Goal: Register for event/course

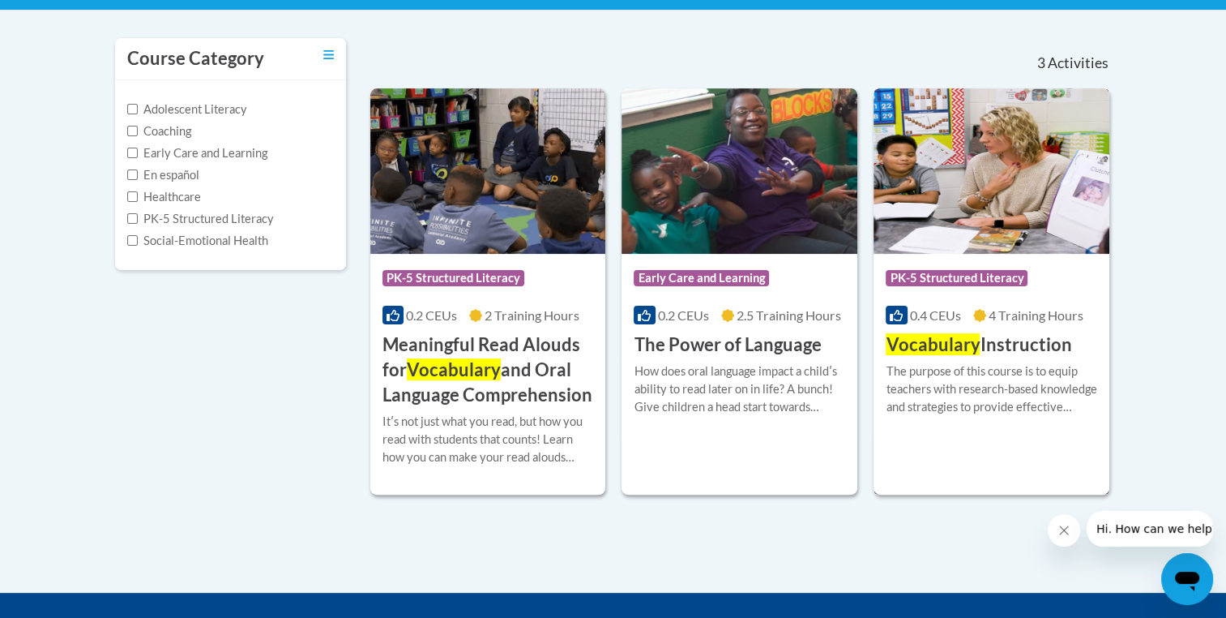
click at [985, 357] on div "More Info Enroll The purpose of this course is to equip teachers with research-…" at bounding box center [992, 398] width 236 height 83
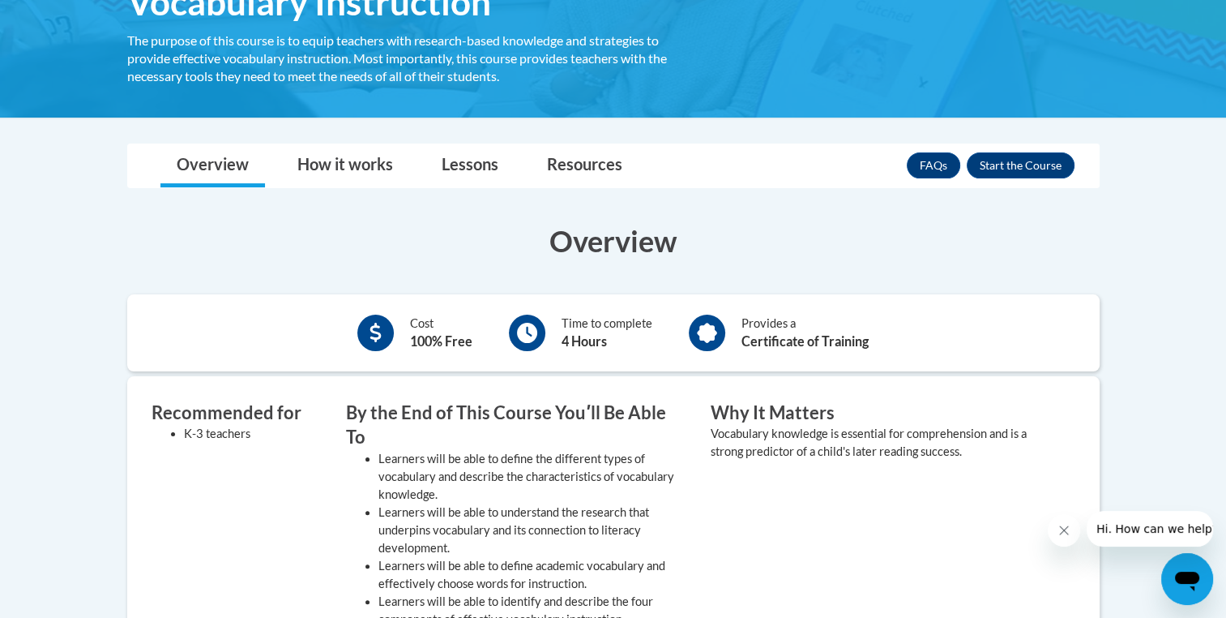
scroll to position [298, 0]
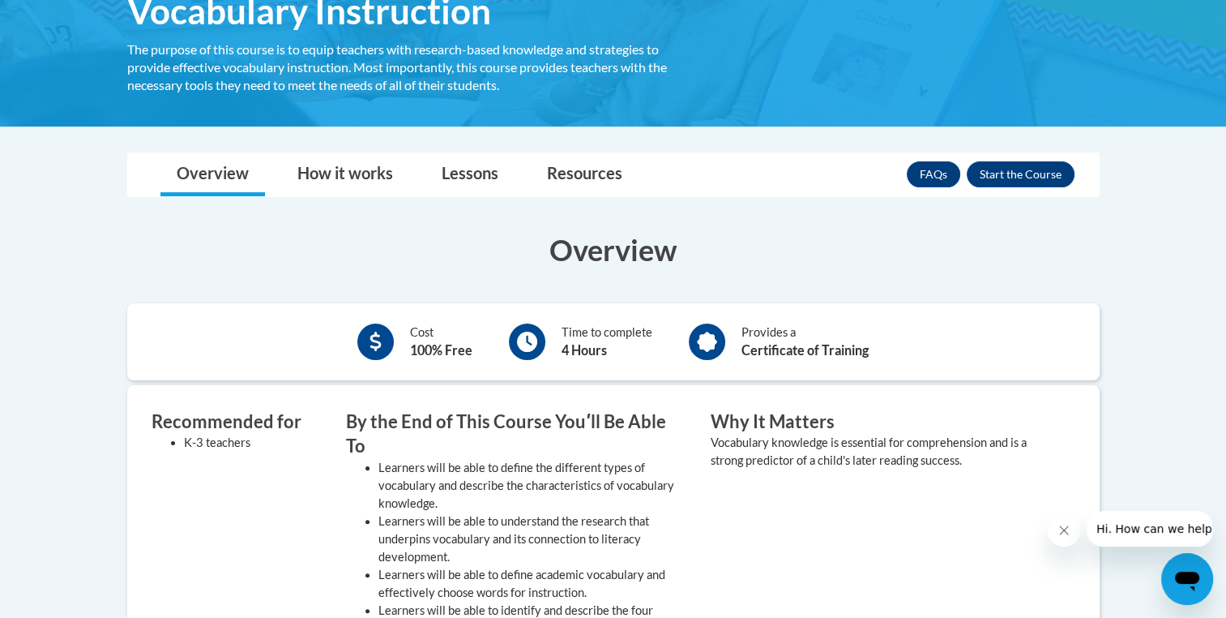
drag, startPoint x: 1004, startPoint y: 173, endPoint x: 892, endPoint y: 274, distance: 151.5
click at [892, 274] on div "Overview Cost 100% Free Time to complete 4 Hours Provides a Certificate of Trai…" at bounding box center [613, 613] width 997 height 768
click at [1042, 173] on button "Enroll" at bounding box center [1021, 174] width 108 height 26
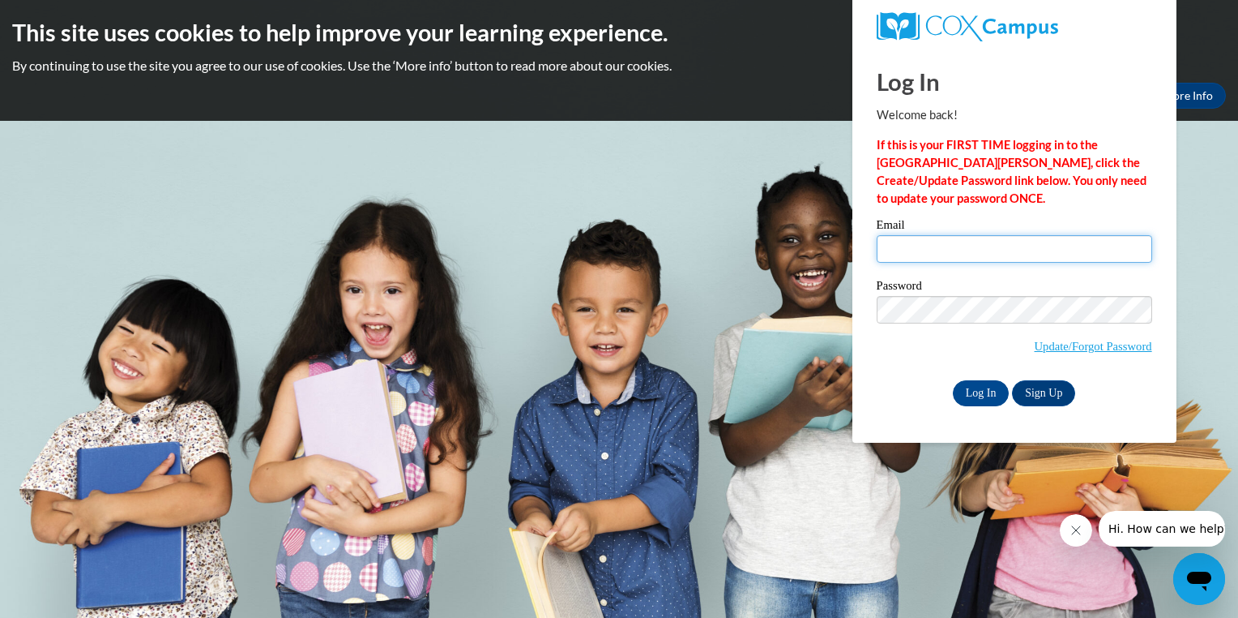
click at [930, 248] on input "Email" at bounding box center [1015, 249] width 276 height 28
type input "mzarter1@students.kennesaw.edu"
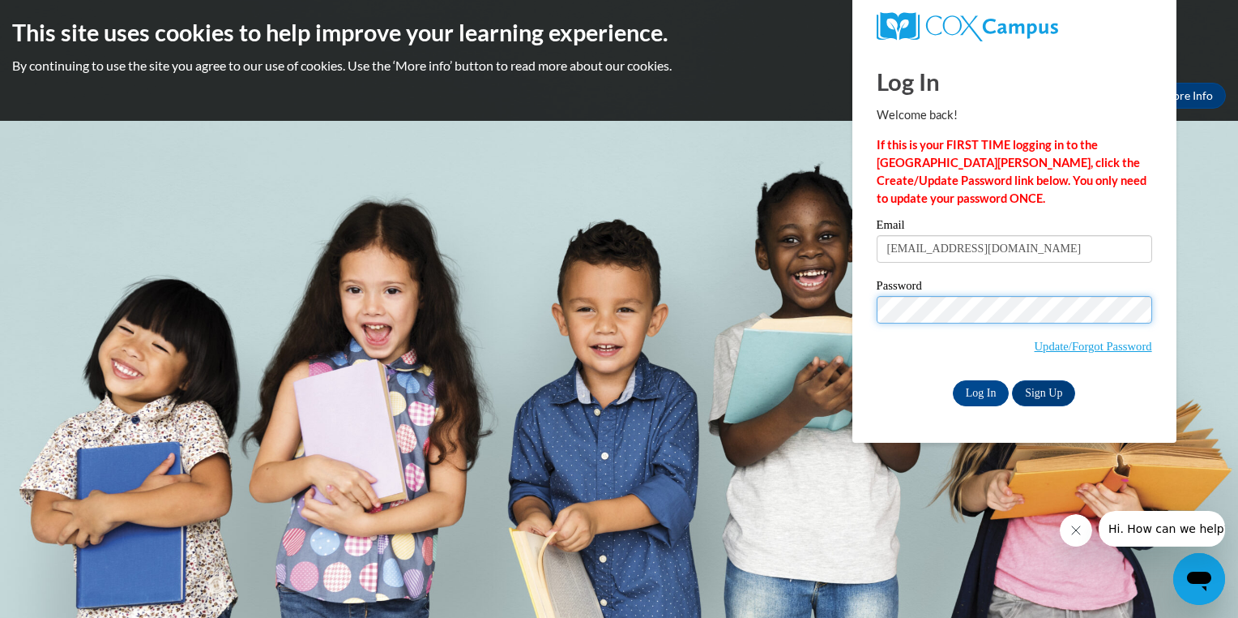
click at [953, 380] on input "Log In" at bounding box center [981, 393] width 57 height 26
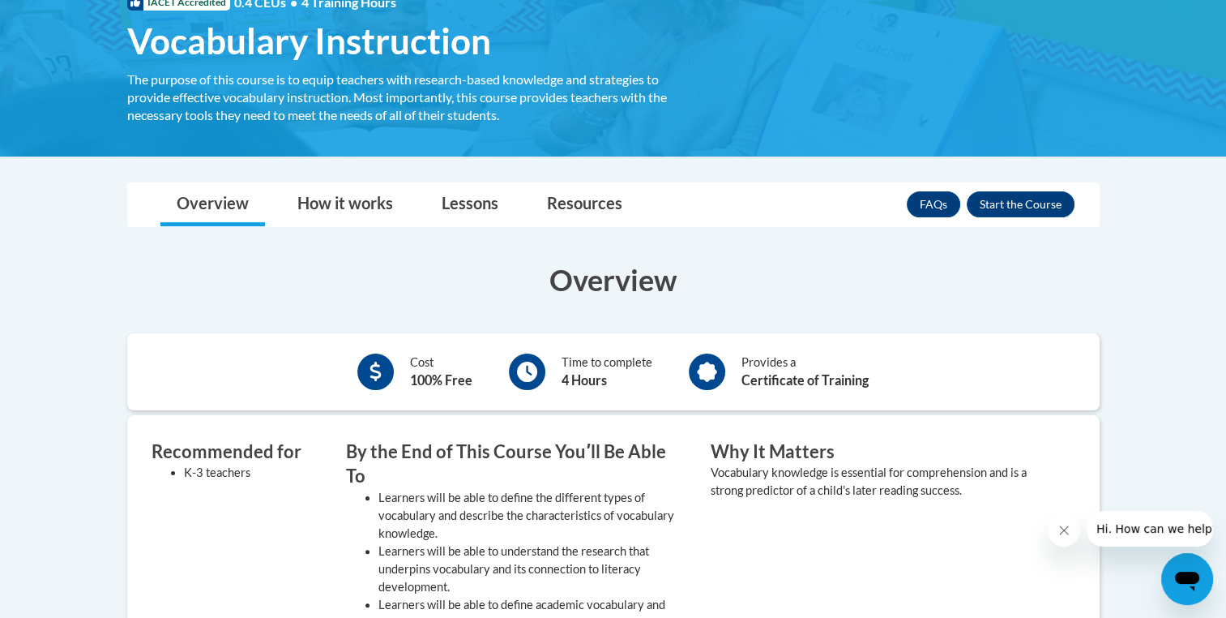
scroll to position [262, 0]
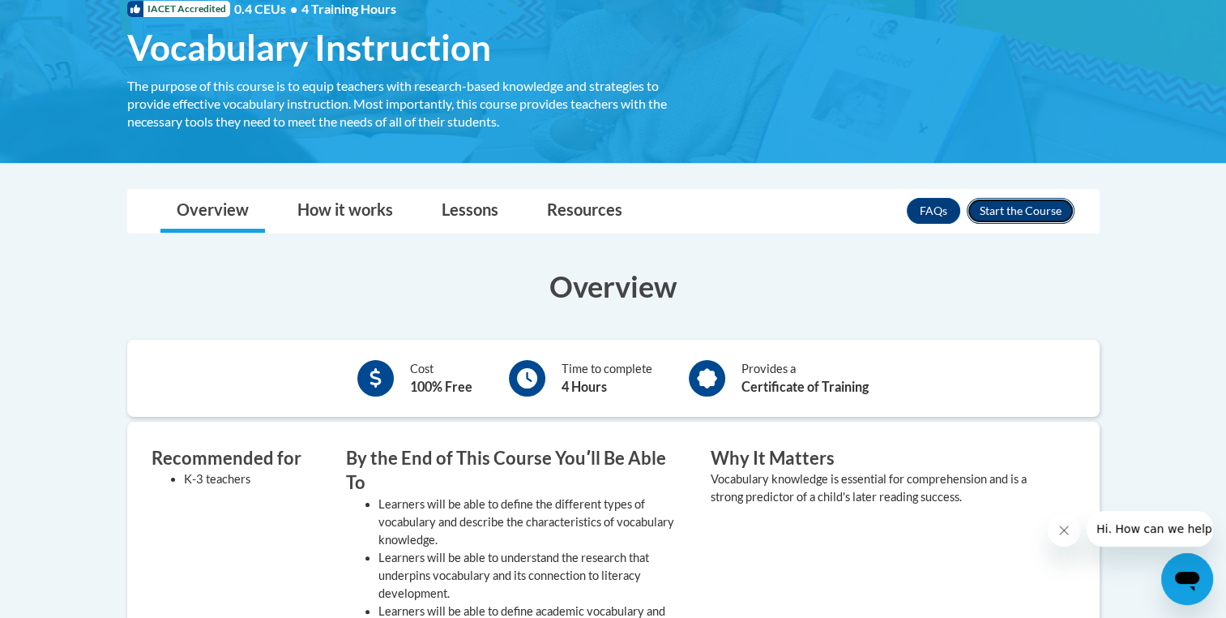
click at [1016, 216] on button "Enroll" at bounding box center [1021, 211] width 108 height 26
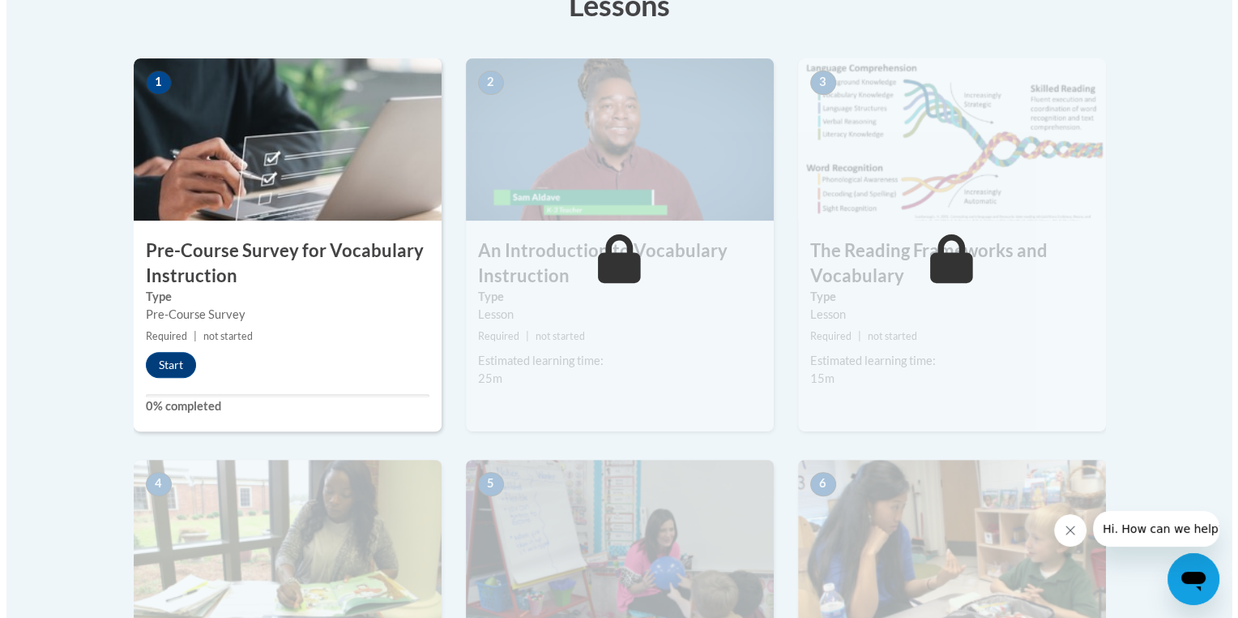
scroll to position [445, 0]
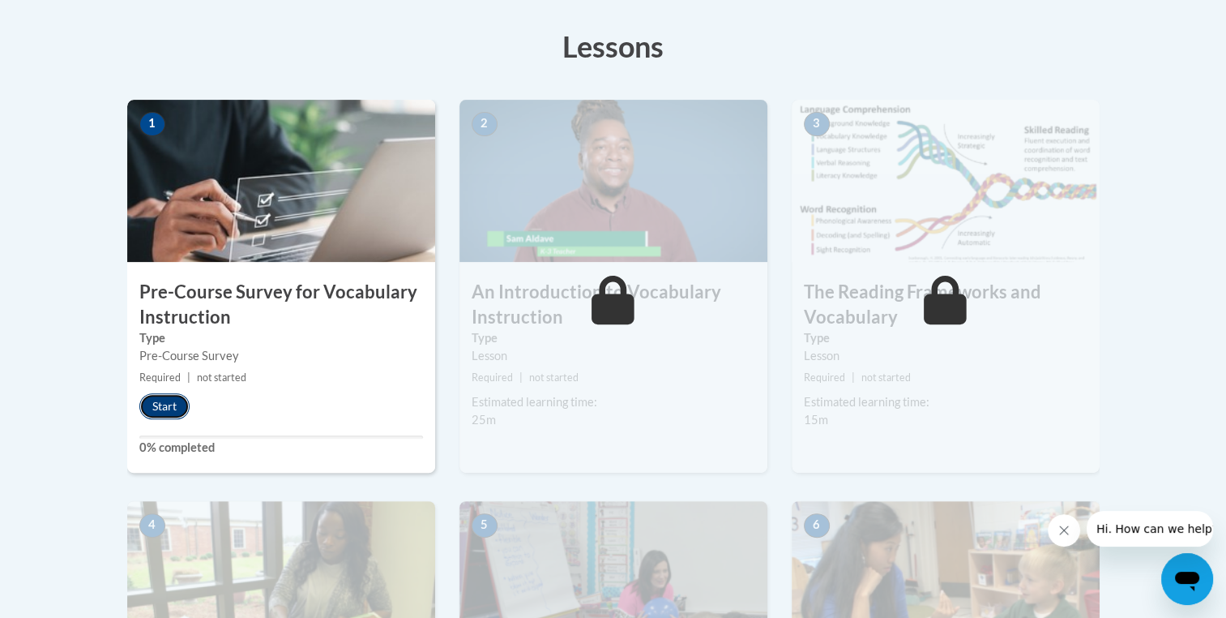
click at [166, 410] on button "Start" at bounding box center [164, 406] width 50 height 26
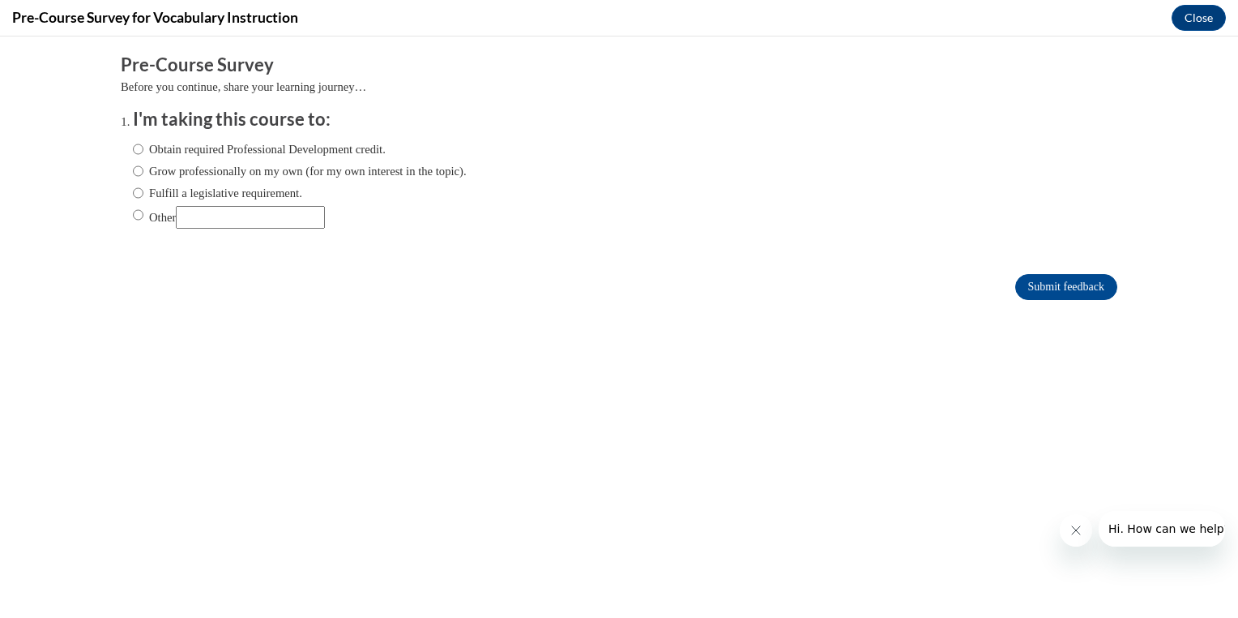
scroll to position [0, 0]
click at [344, 149] on label "Obtain required Professional Development credit." at bounding box center [259, 149] width 253 height 18
click at [143, 149] on input "Obtain required Professional Development credit." at bounding box center [138, 149] width 11 height 18
radio input "true"
click at [1016, 296] on input "Submit feedback" at bounding box center [1067, 287] width 102 height 26
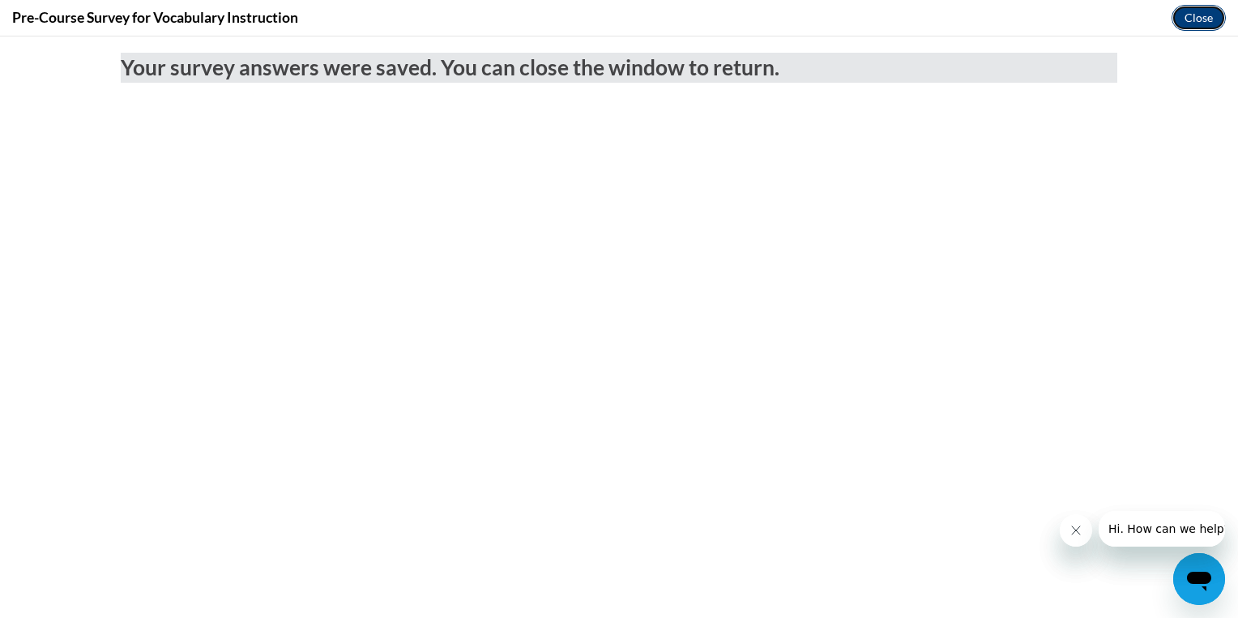
click at [1189, 13] on button "Close" at bounding box center [1199, 18] width 54 height 26
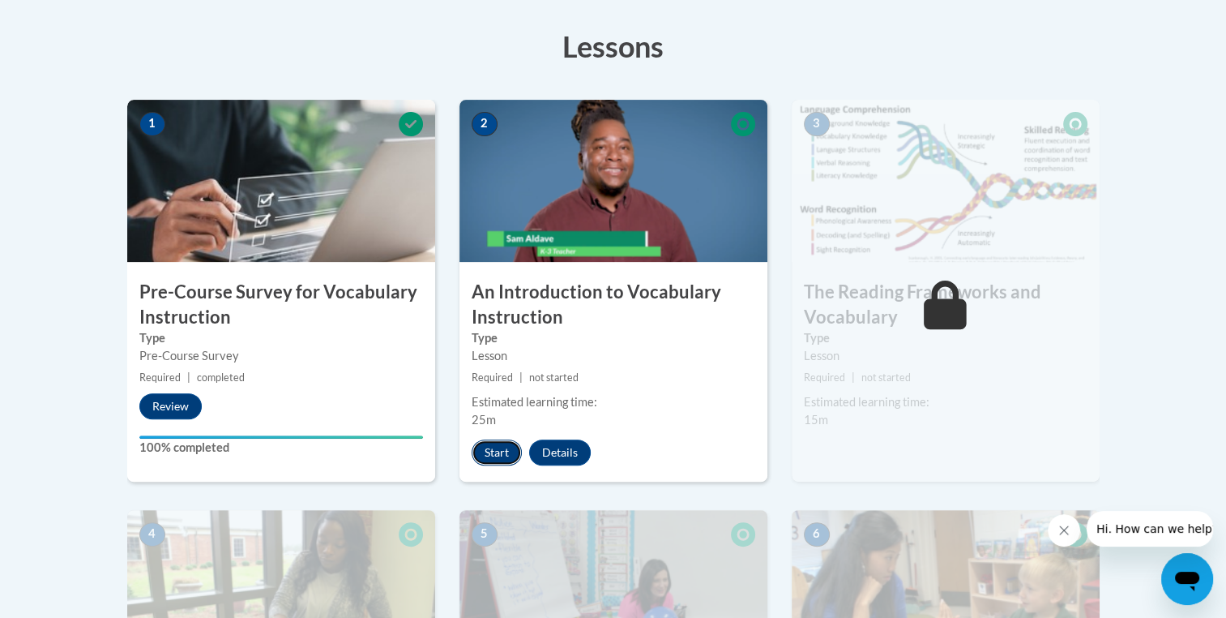
click at [496, 451] on button "Start" at bounding box center [497, 452] width 50 height 26
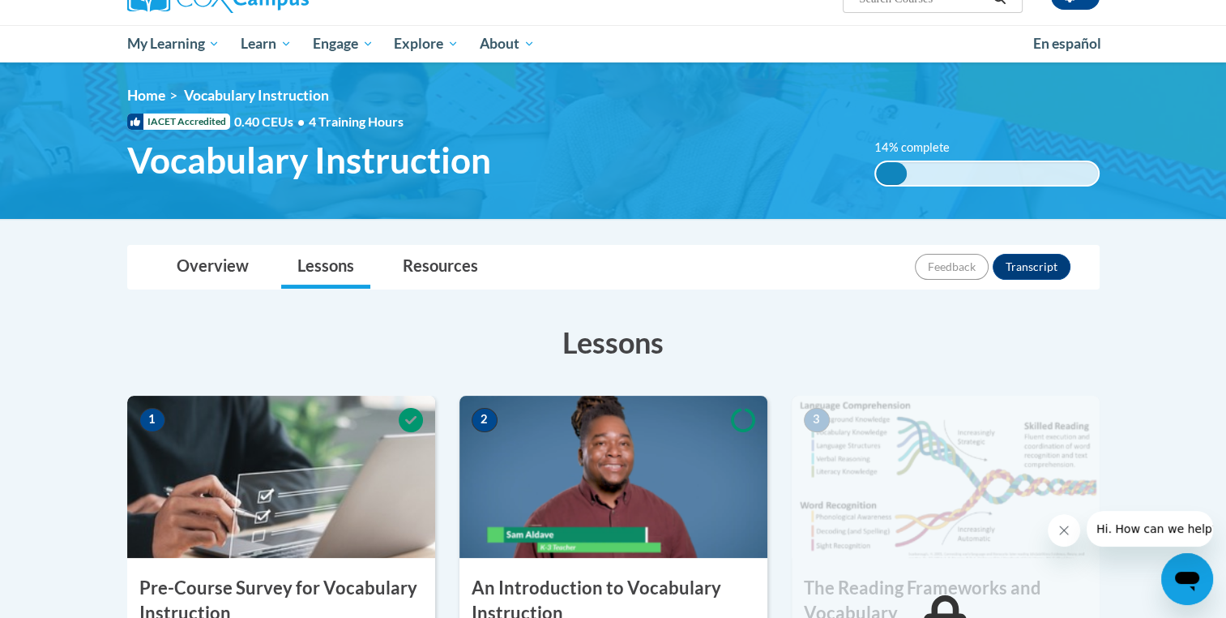
scroll to position [143, 0]
